Goal: Communication & Community: Participate in discussion

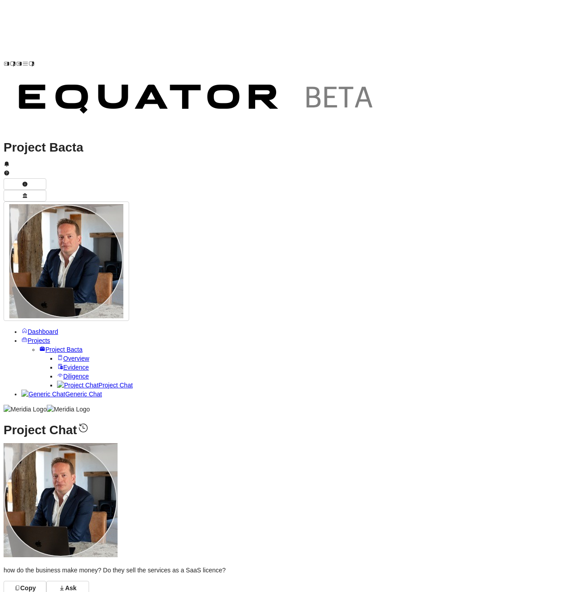
click at [35, 337] on span "Projects" at bounding box center [39, 340] width 23 height 7
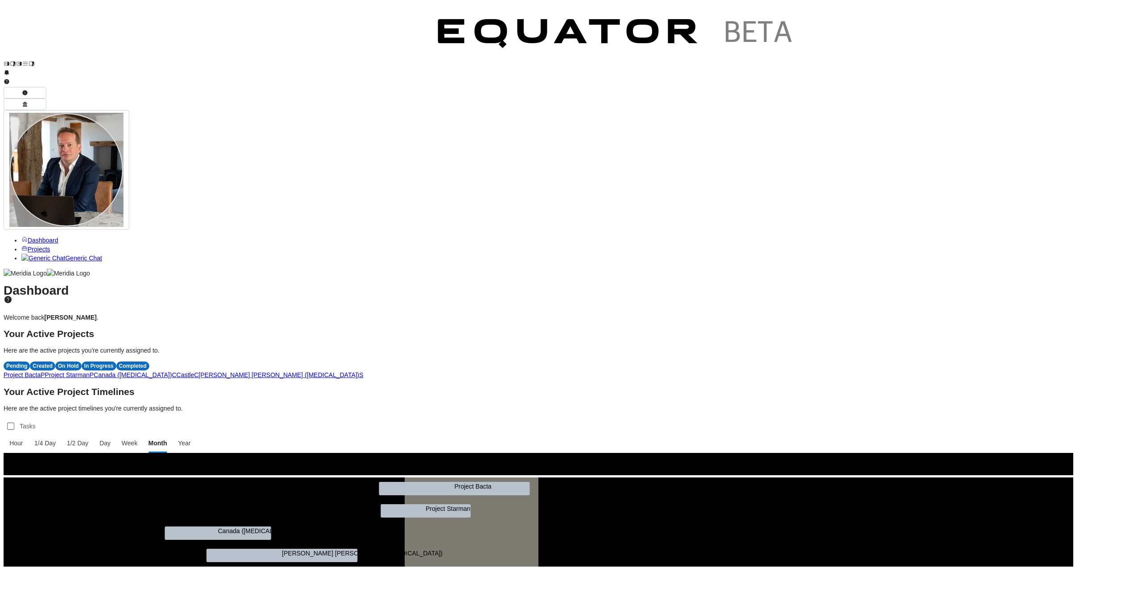
click at [45, 371] on span "P" at bounding box center [43, 374] width 4 height 7
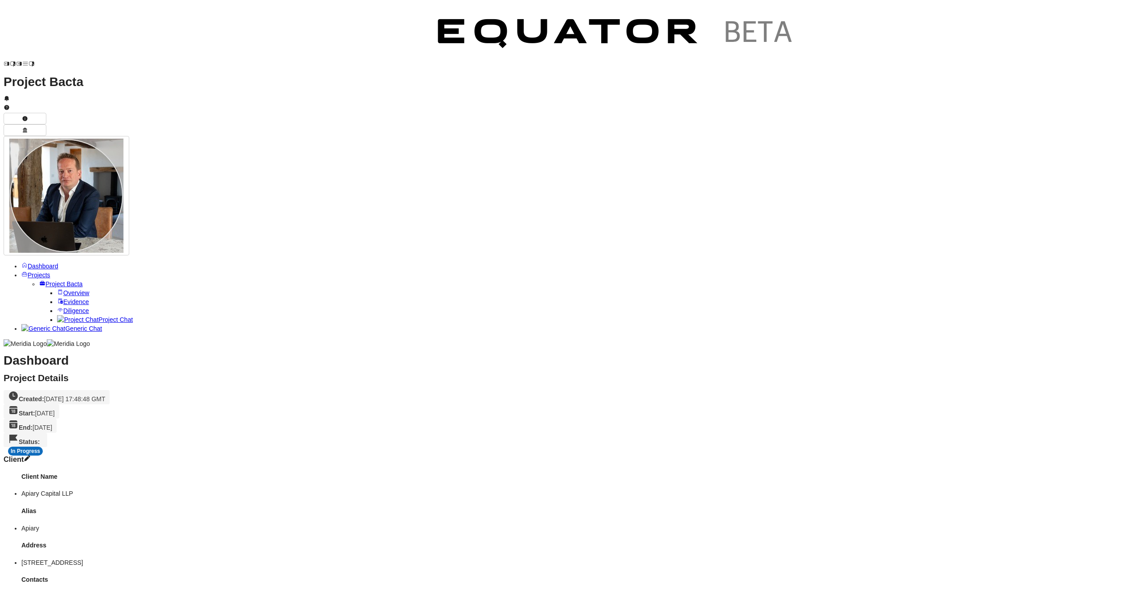
click at [98, 316] on span "Project Chat" at bounding box center [115, 319] width 34 height 7
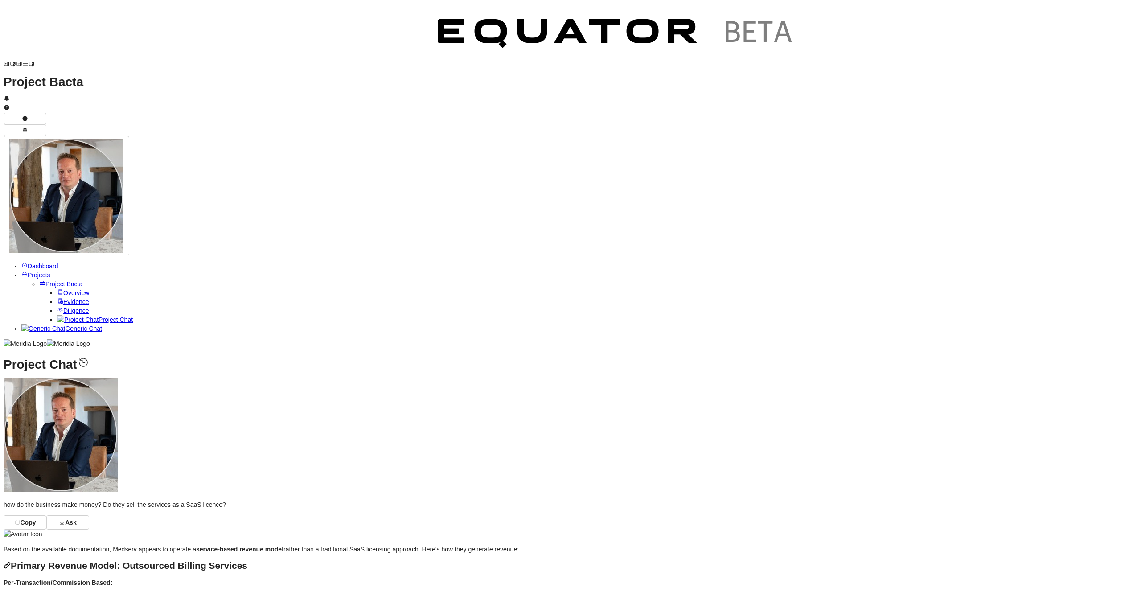
type textarea "**********"
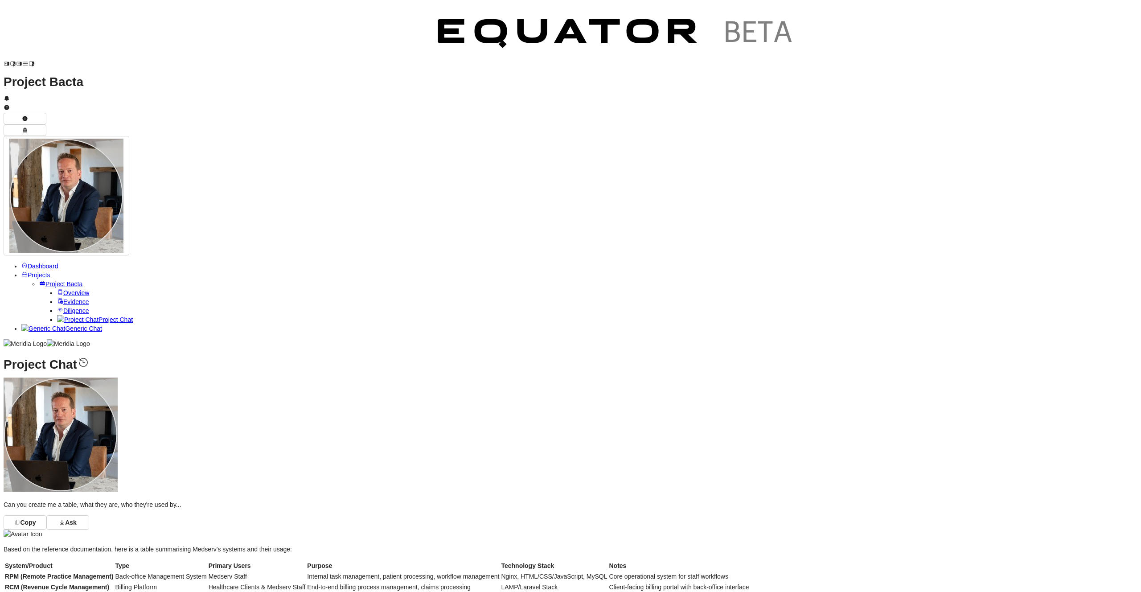
drag, startPoint x: 945, startPoint y: 417, endPoint x: 508, endPoint y: 359, distance: 440.0
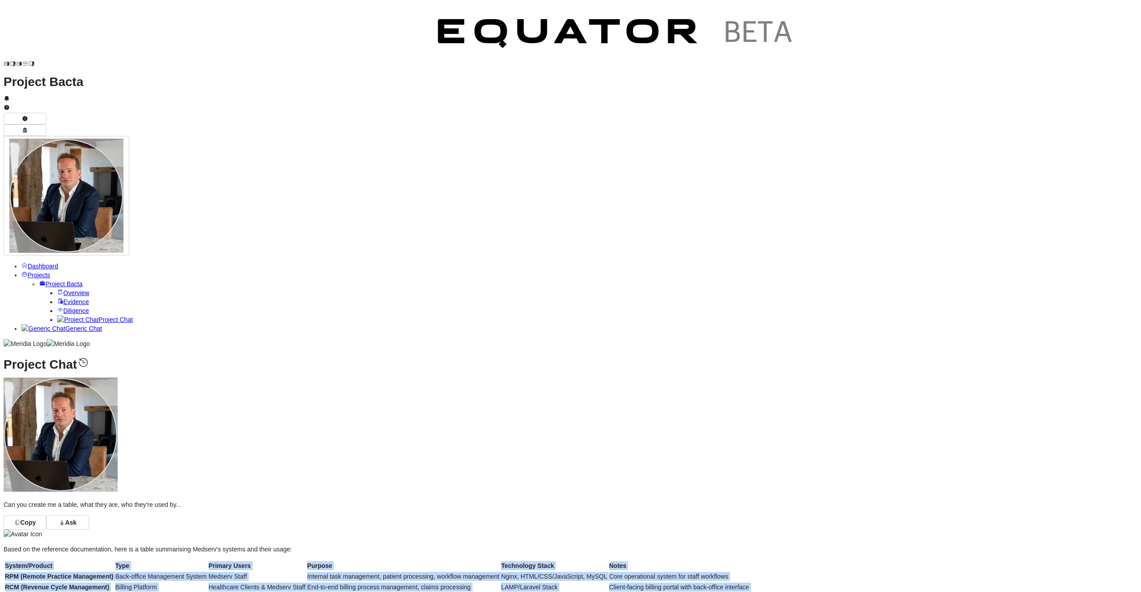
drag, startPoint x: 983, startPoint y: 418, endPoint x: 189, endPoint y: 223, distance: 817.9
copy table "System/Product Type Primary Users Purpose Technology Stack Notes RPM (Remote Pr…"
